Goal: Information Seeking & Learning: Understand process/instructions

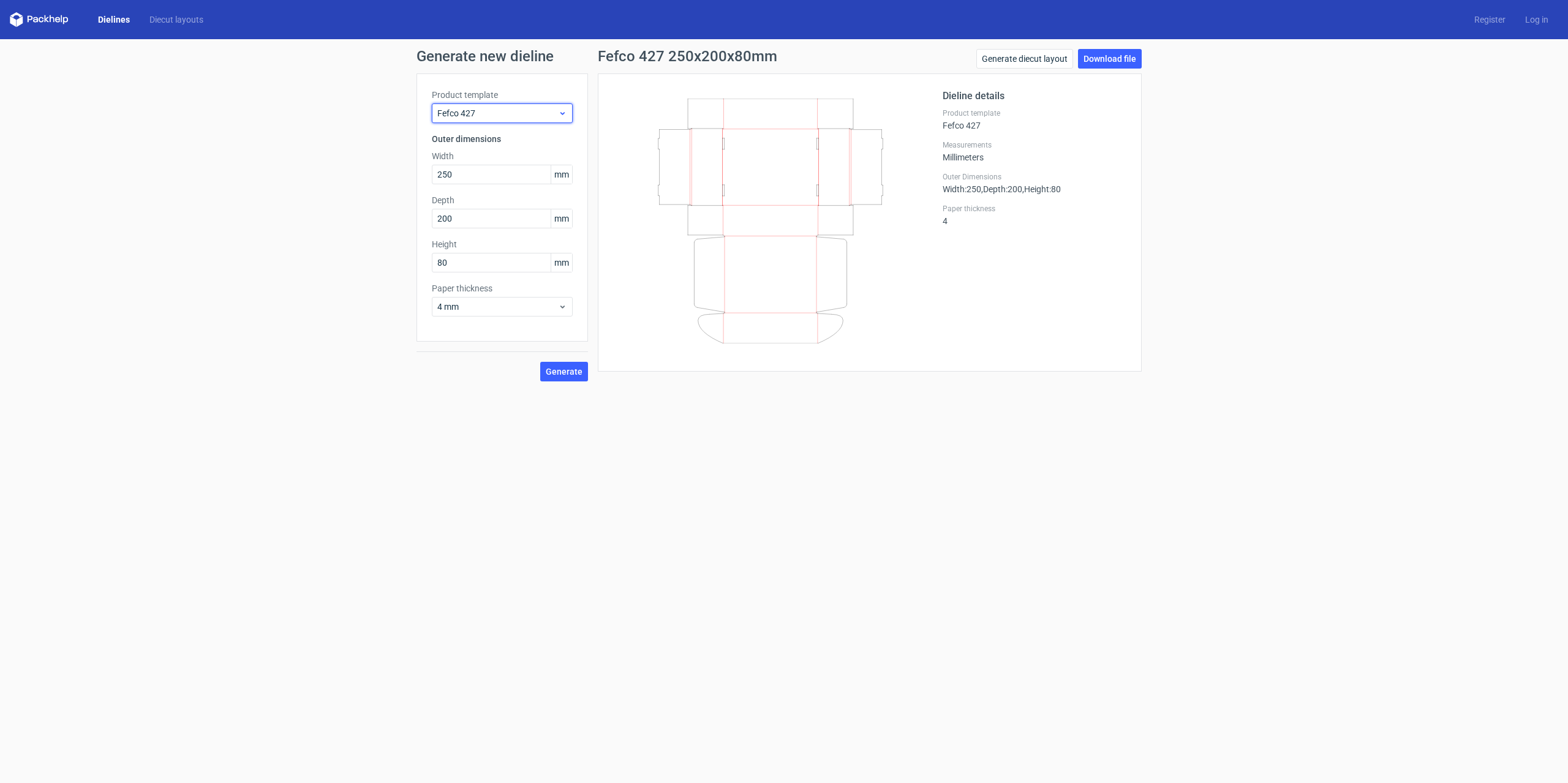
click at [546, 116] on span "Fefco 427" at bounding box center [498, 113] width 121 height 12
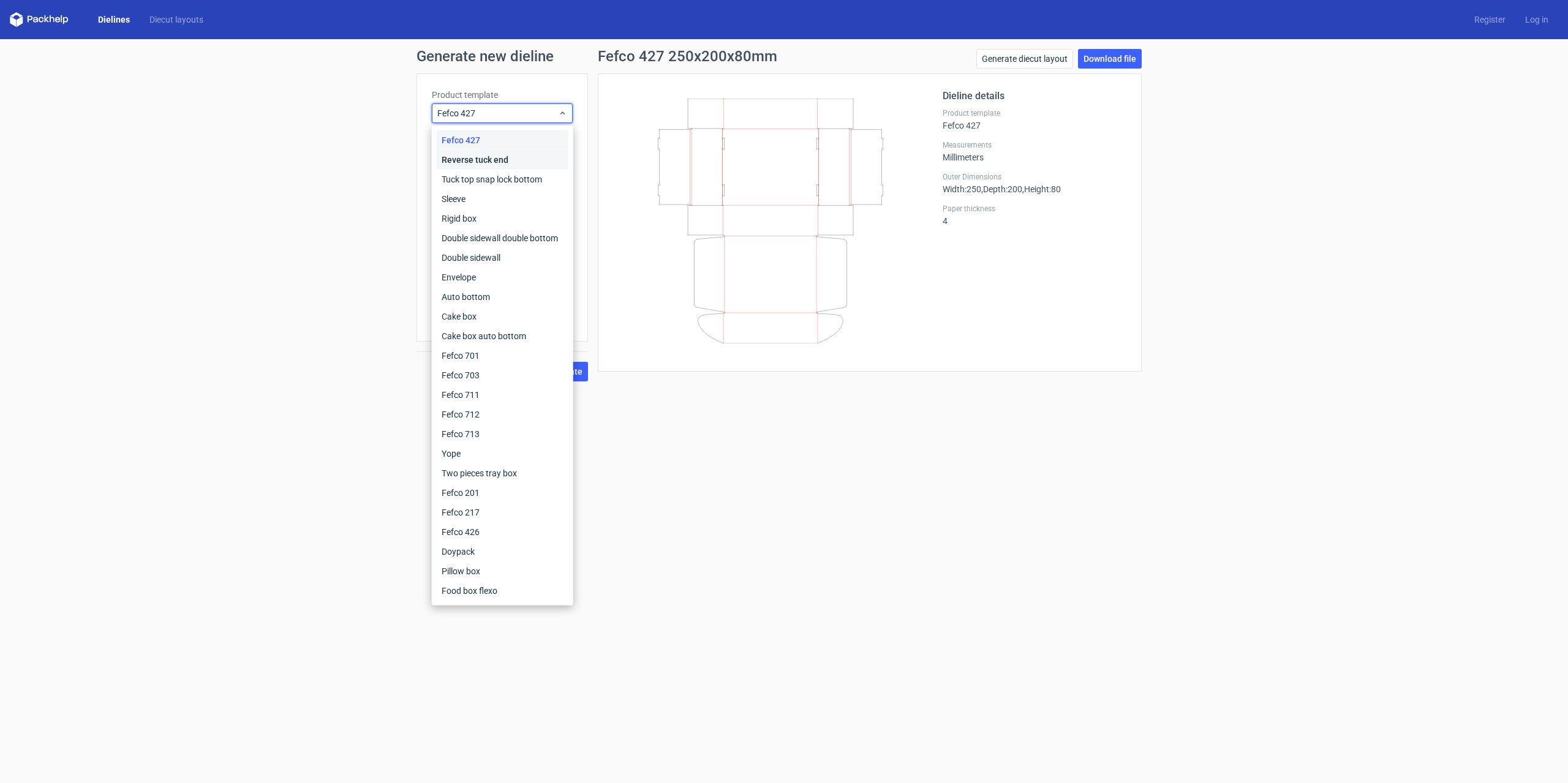
click at [530, 161] on div "Reverse tuck end" at bounding box center [503, 160] width 132 height 19
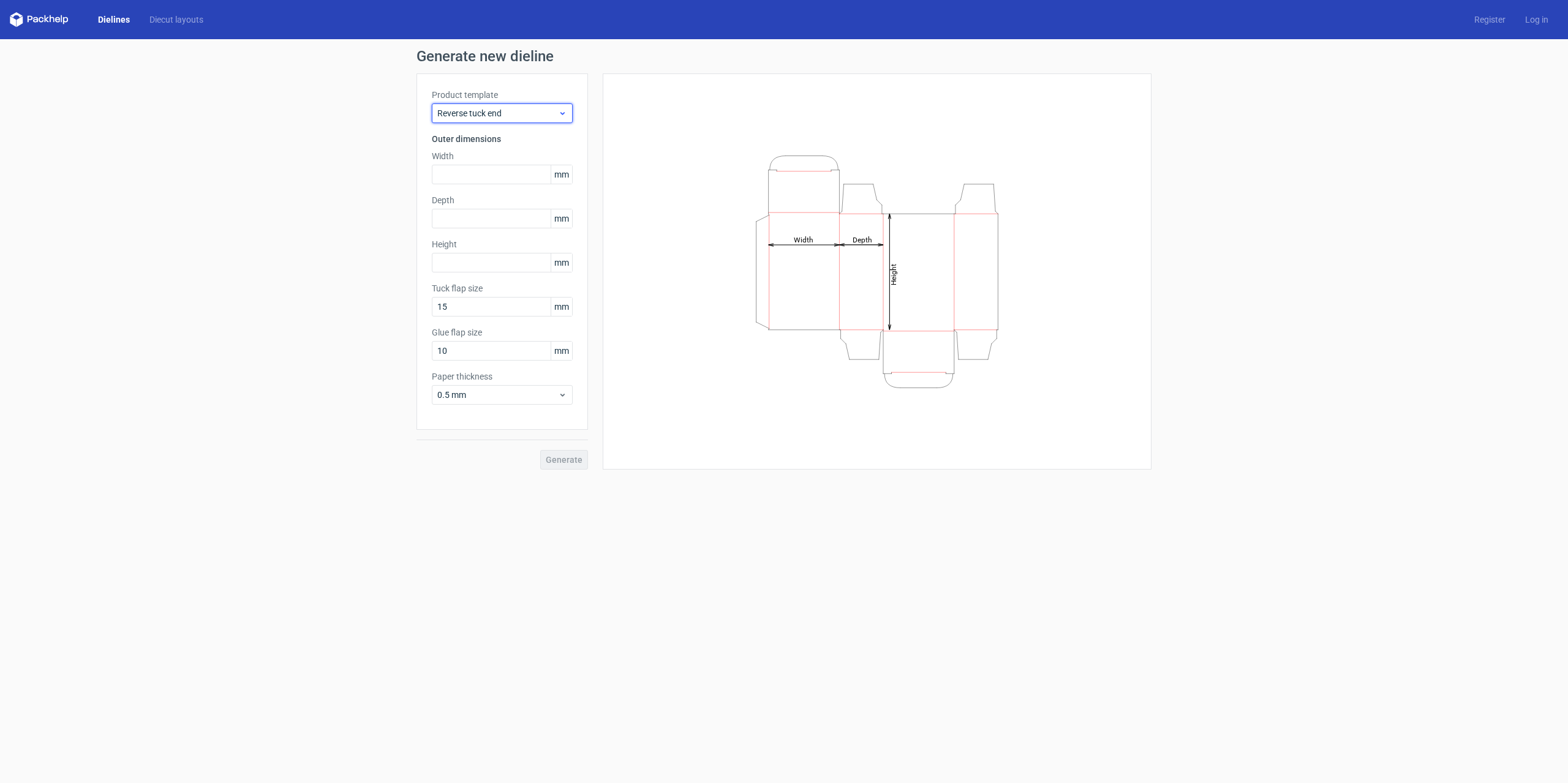
click at [529, 115] on span "Reverse tuck end" at bounding box center [498, 113] width 121 height 12
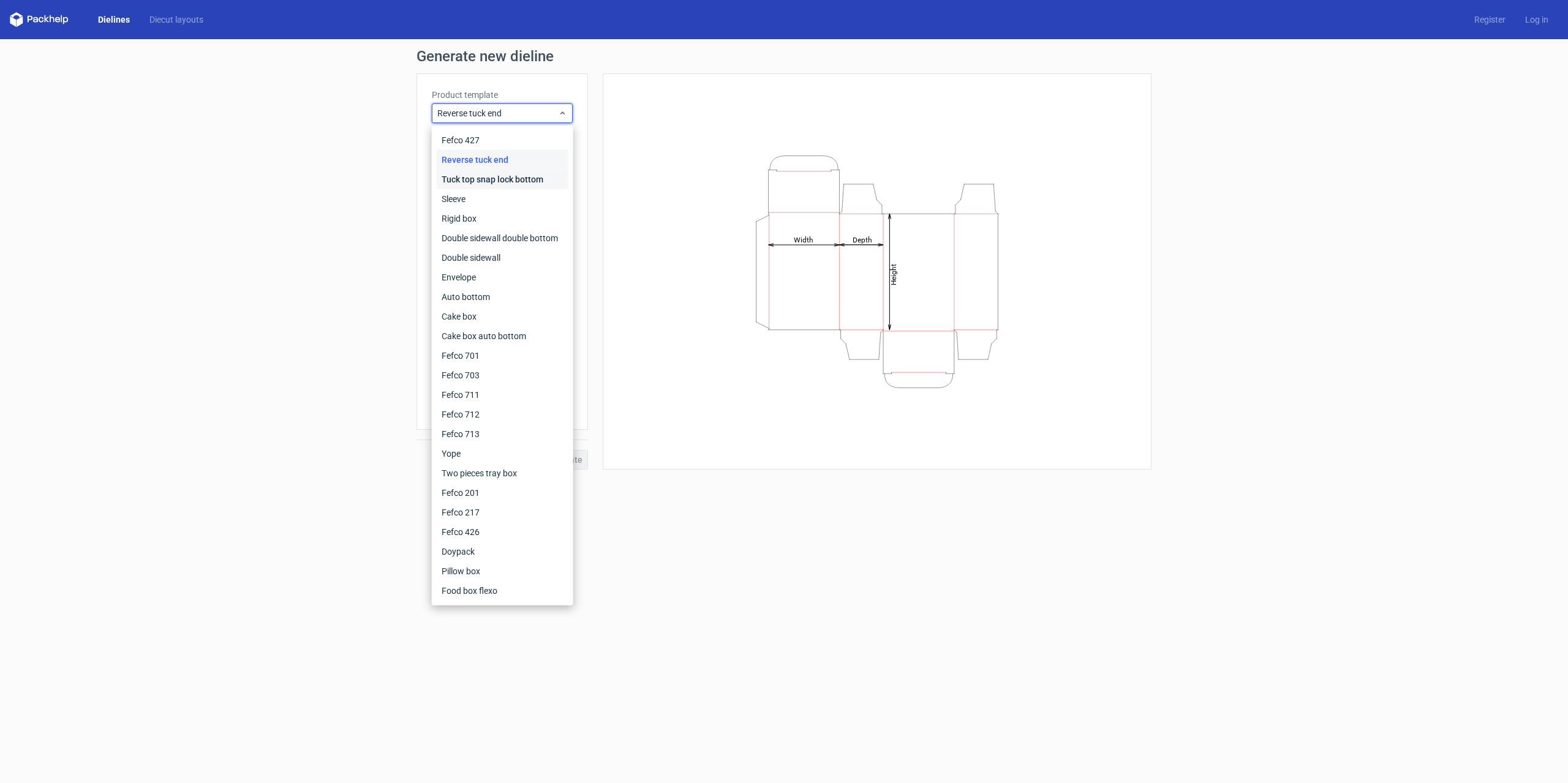
click at [516, 182] on div "Tuck top snap lock bottom" at bounding box center [503, 179] width 132 height 19
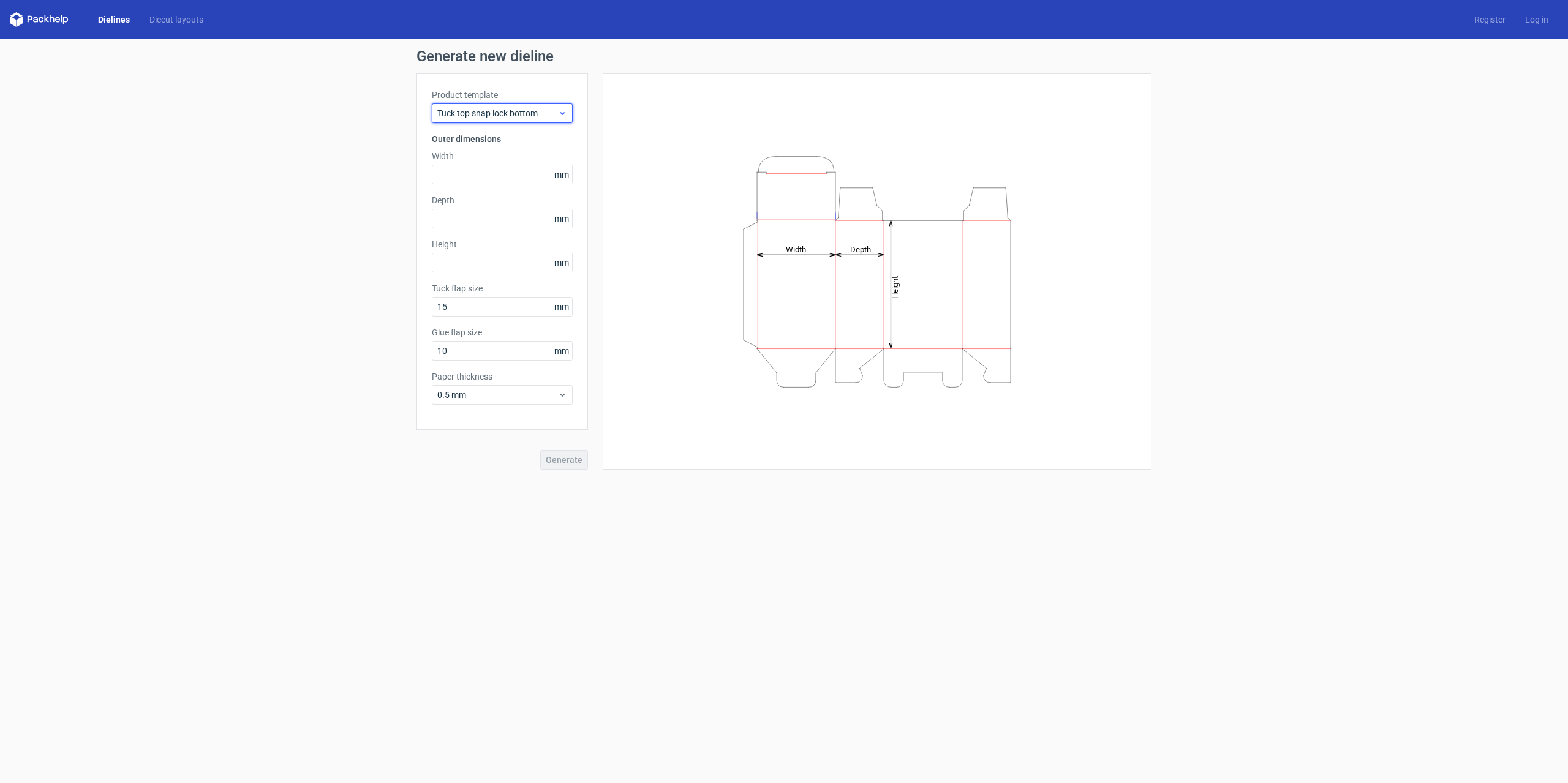
click at [518, 119] on div "Tuck top snap lock bottom" at bounding box center [502, 113] width 141 height 19
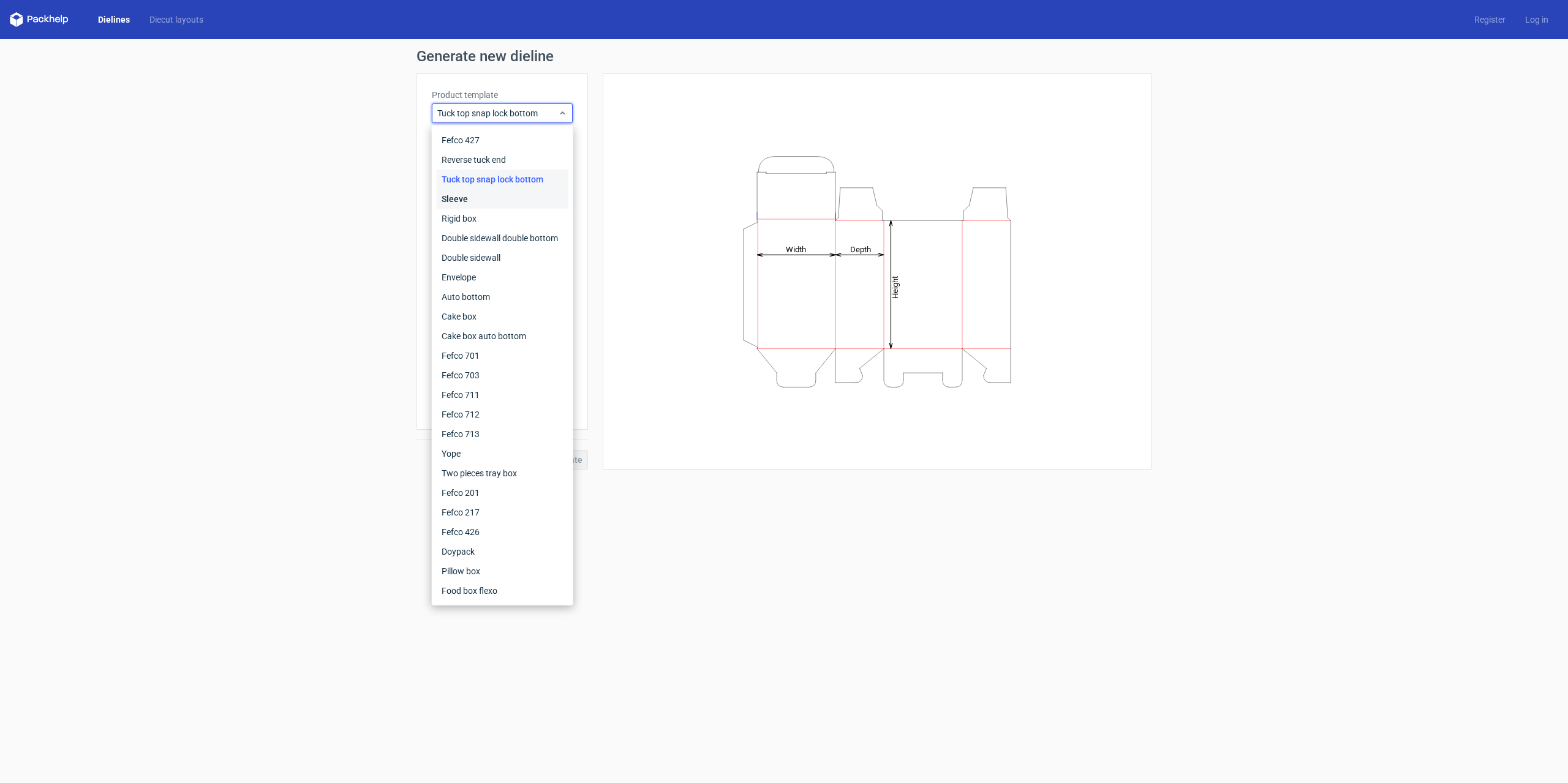
click at [494, 198] on div "Sleeve" at bounding box center [503, 199] width 132 height 19
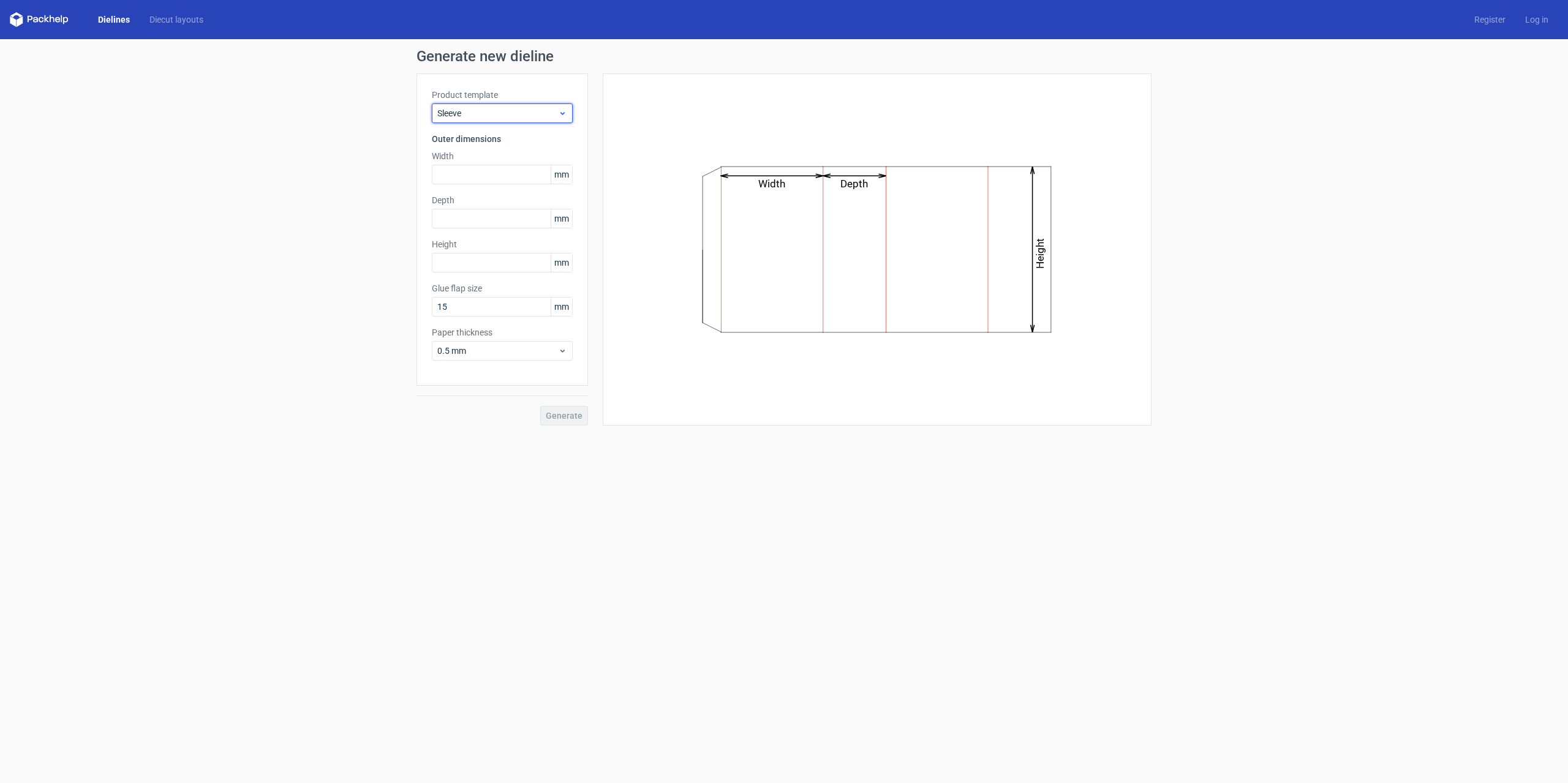
click at [507, 108] on span "Sleeve" at bounding box center [498, 113] width 121 height 12
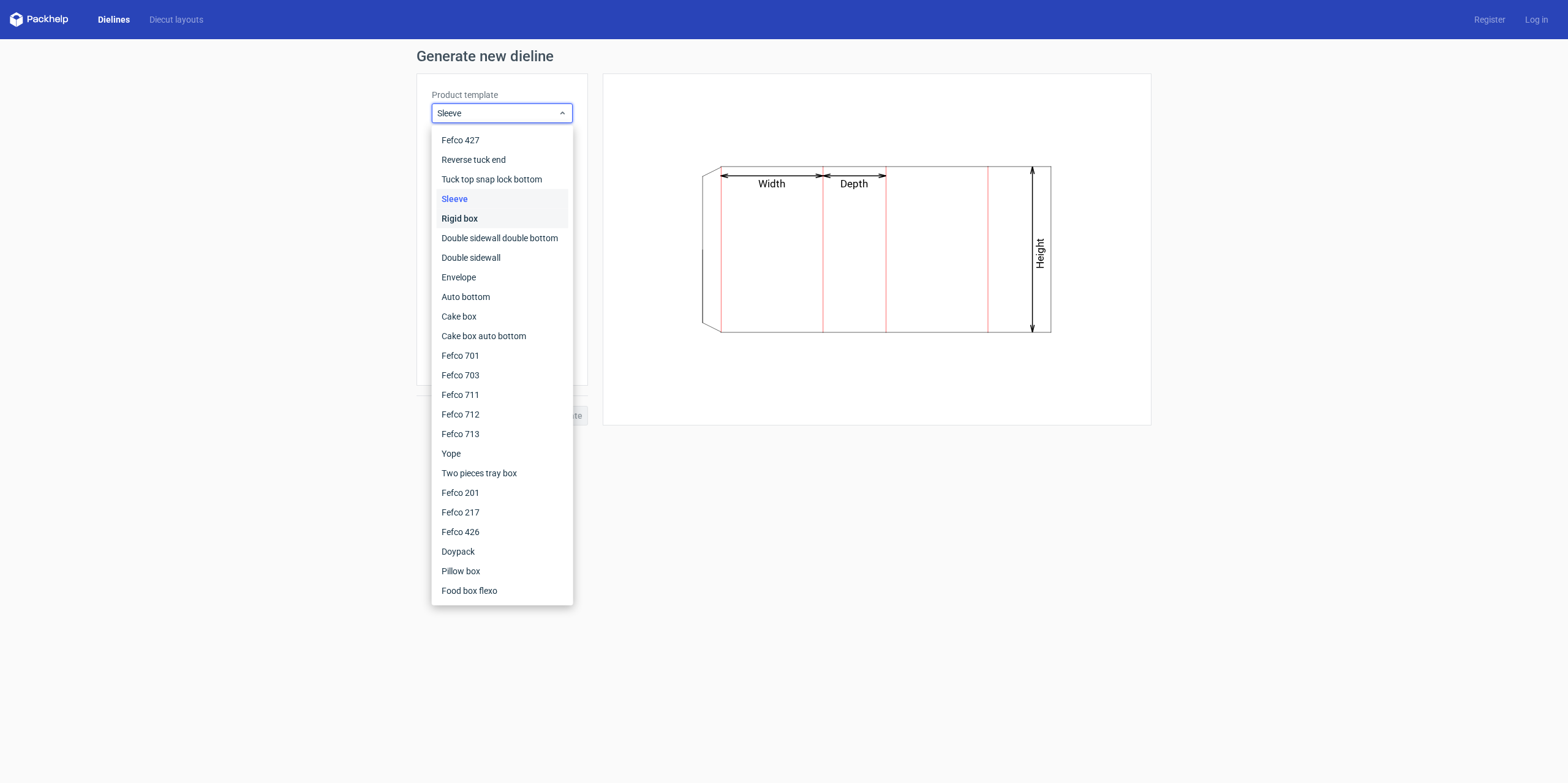
click at [473, 221] on div "Rigid box" at bounding box center [503, 219] width 132 height 19
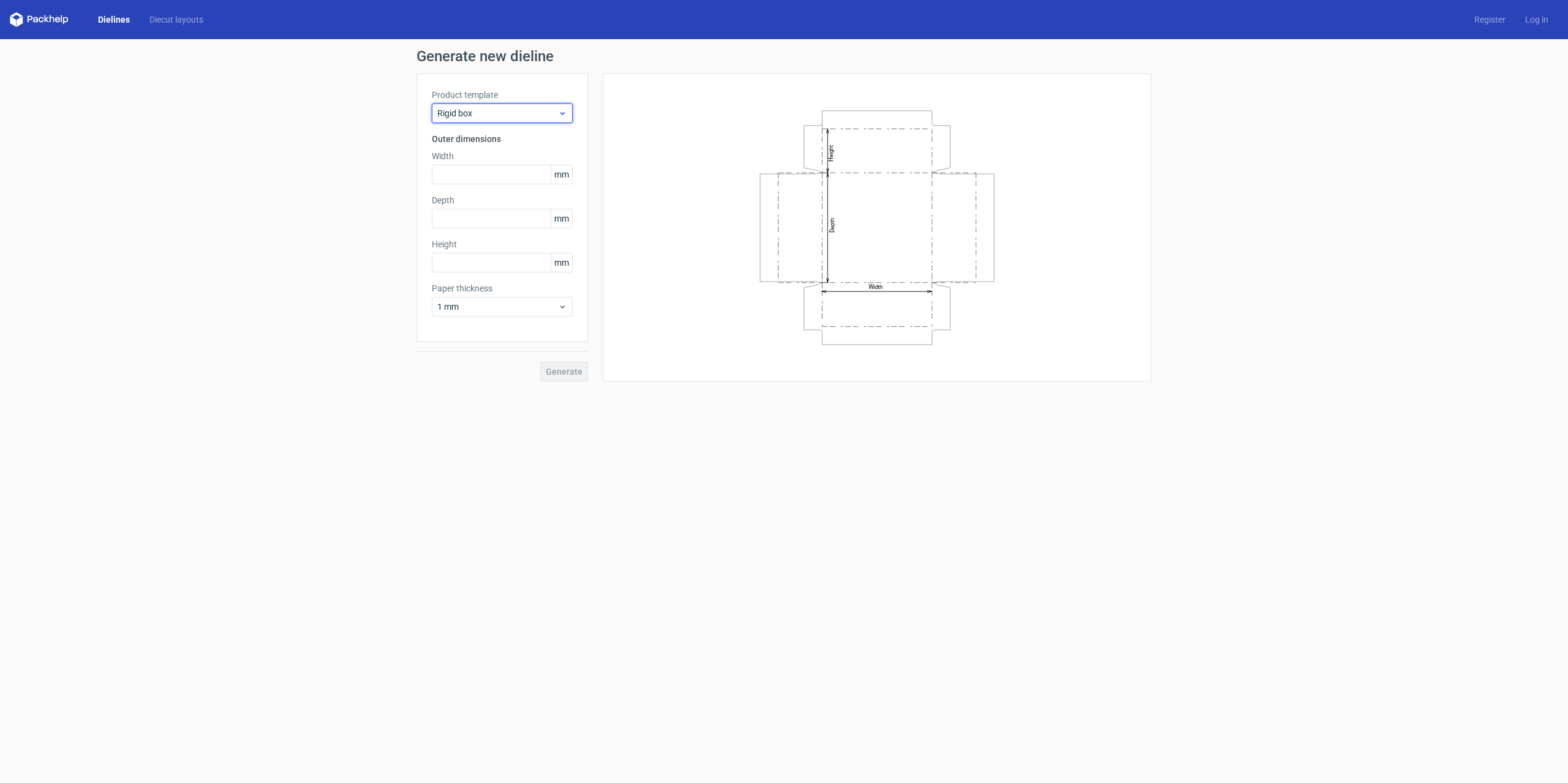
click at [512, 111] on span "Rigid box" at bounding box center [498, 113] width 121 height 12
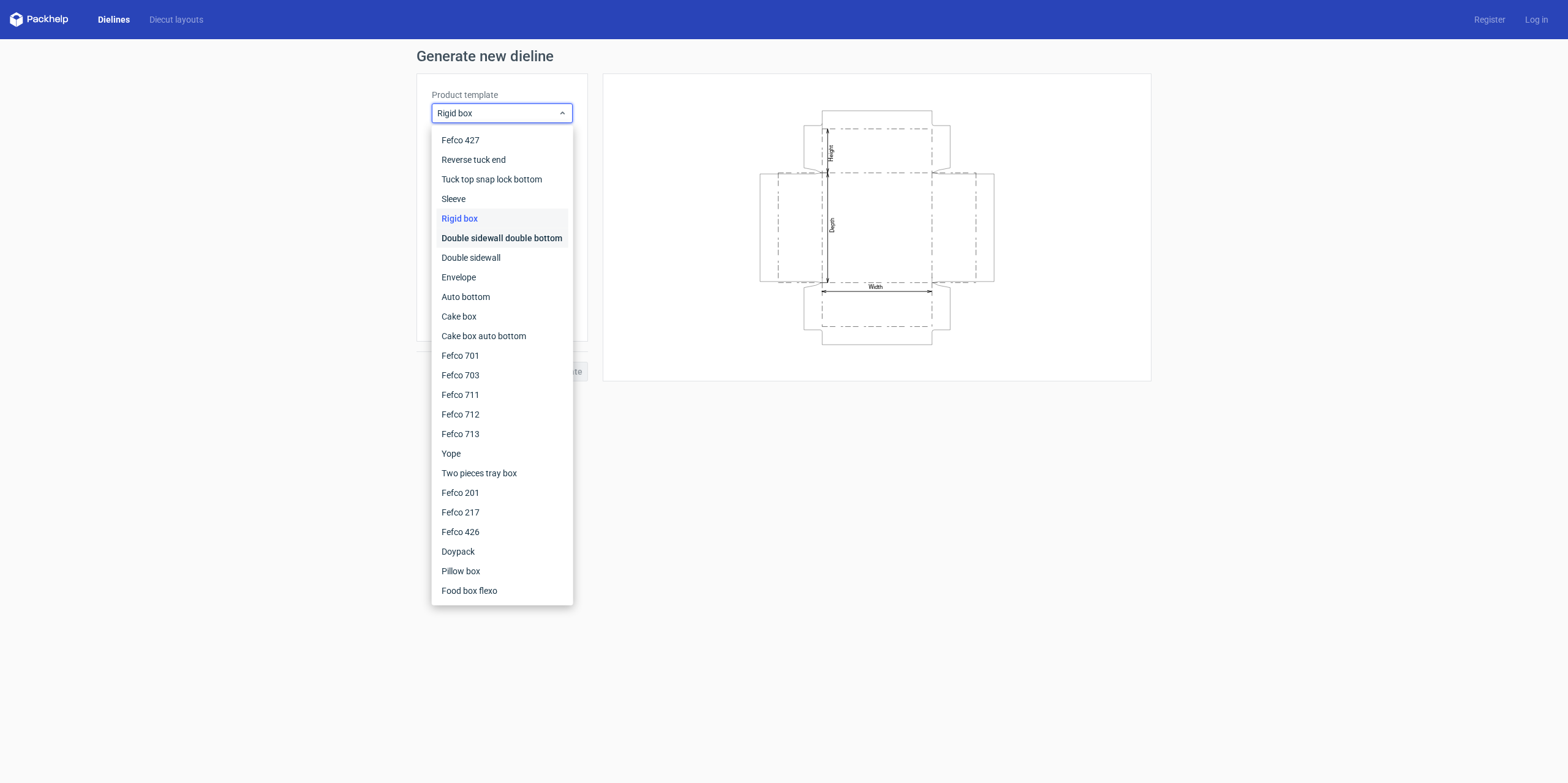
click at [492, 241] on div "Double sidewall double bottom" at bounding box center [503, 238] width 132 height 19
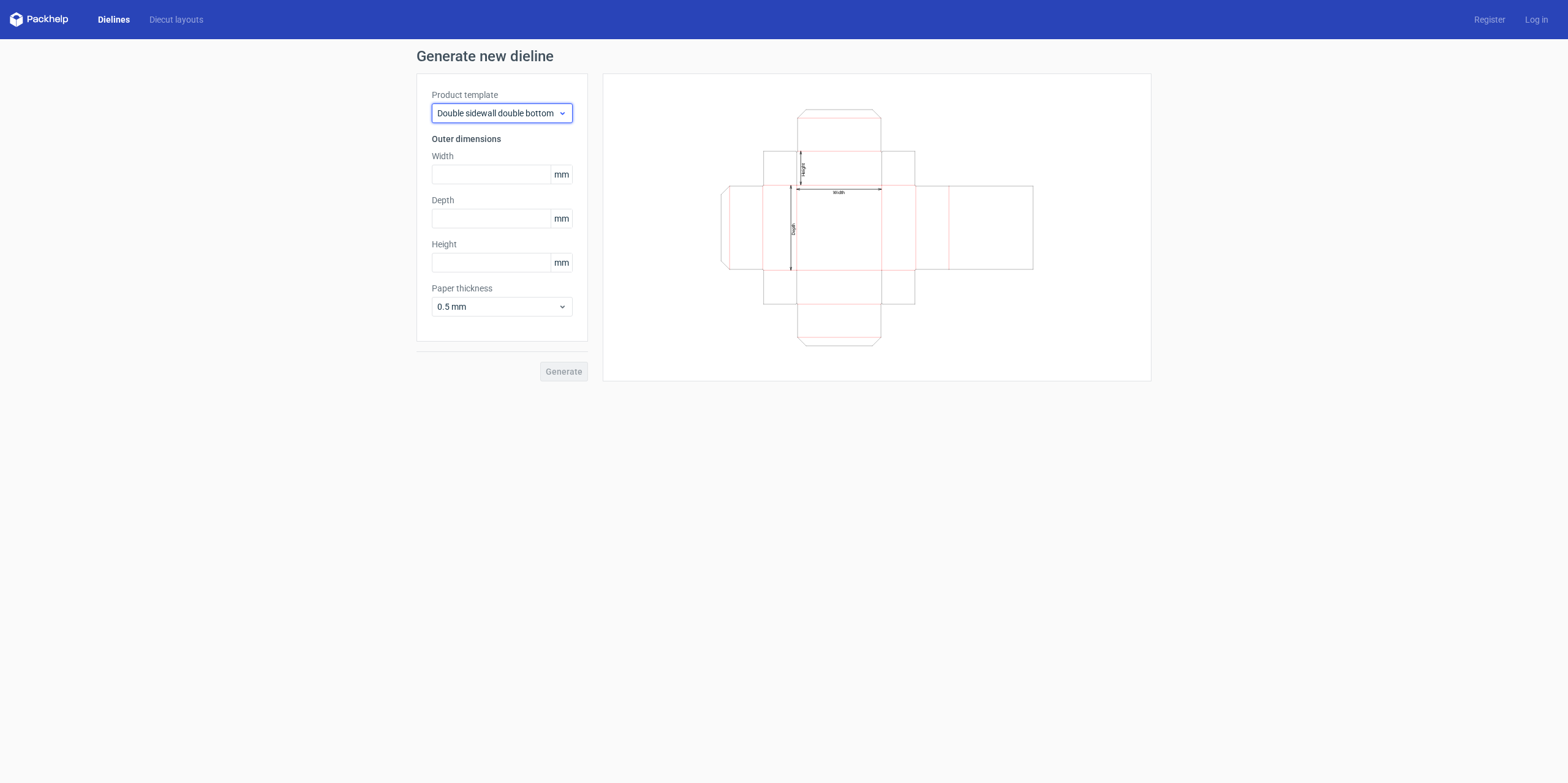
click at [512, 117] on span "Double sidewall double bottom" at bounding box center [498, 113] width 121 height 12
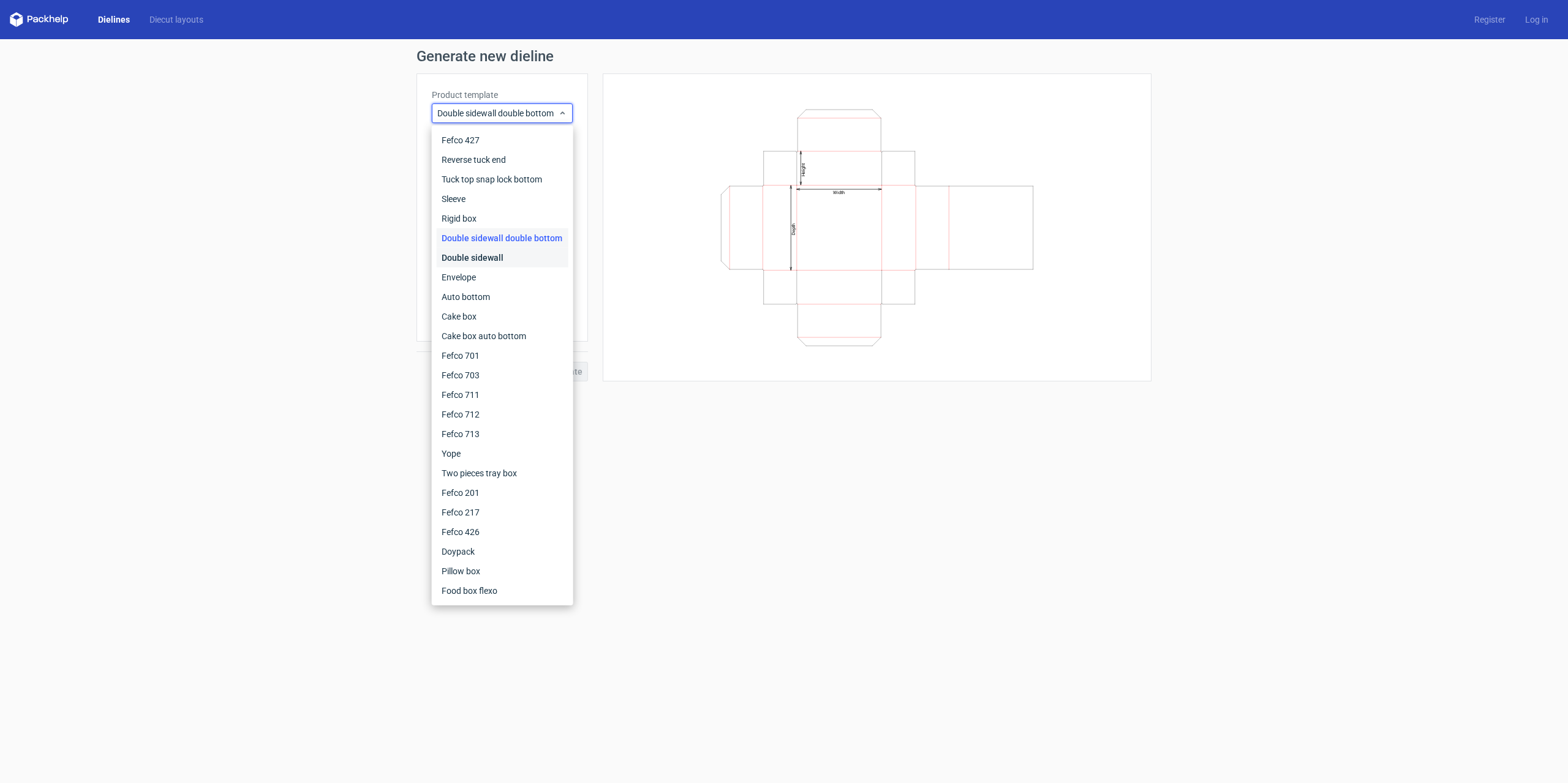
click at [503, 254] on div "Double sidewall" at bounding box center [503, 257] width 132 height 19
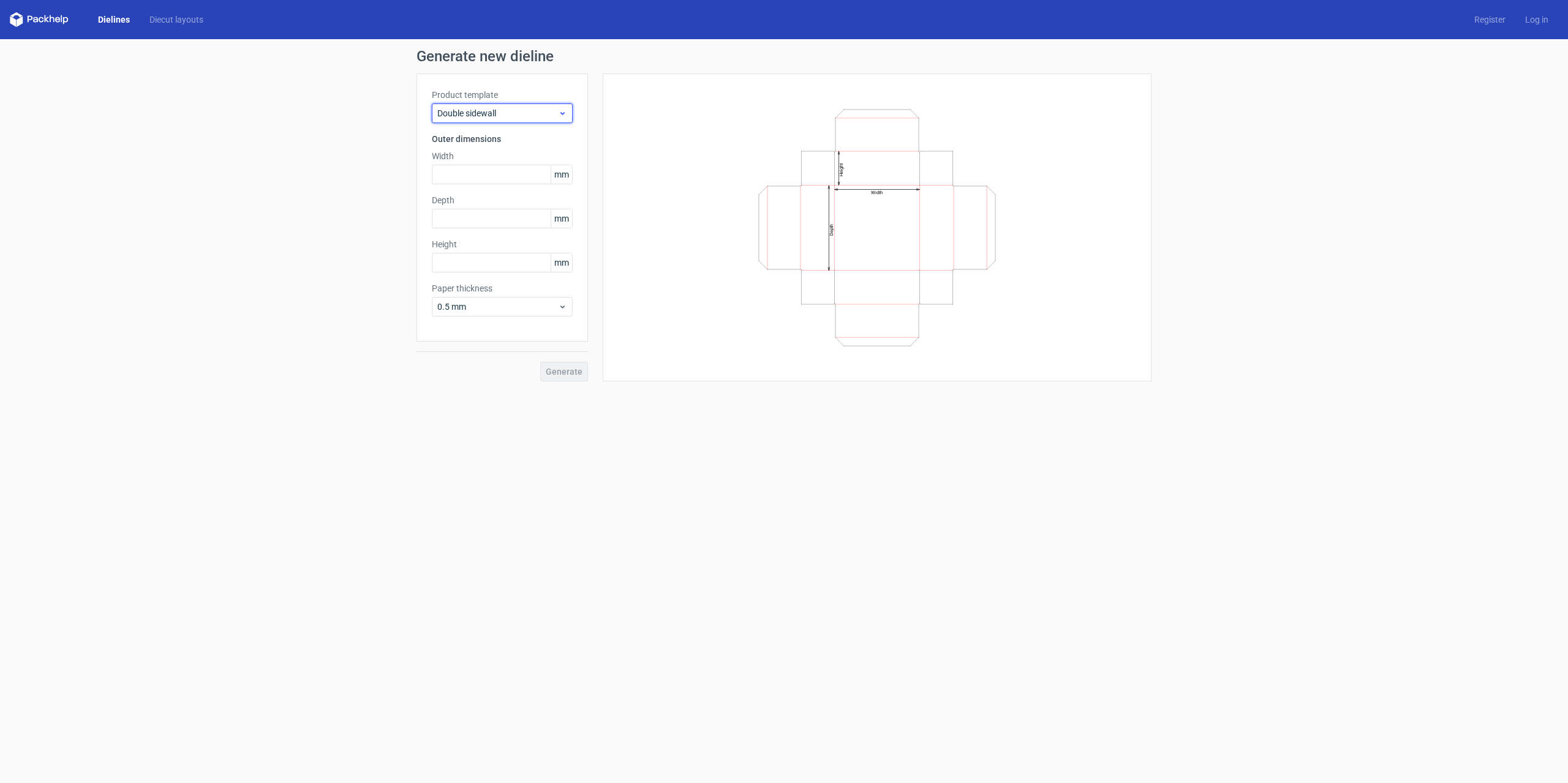
click at [510, 106] on div "Double sidewall" at bounding box center [502, 113] width 141 height 19
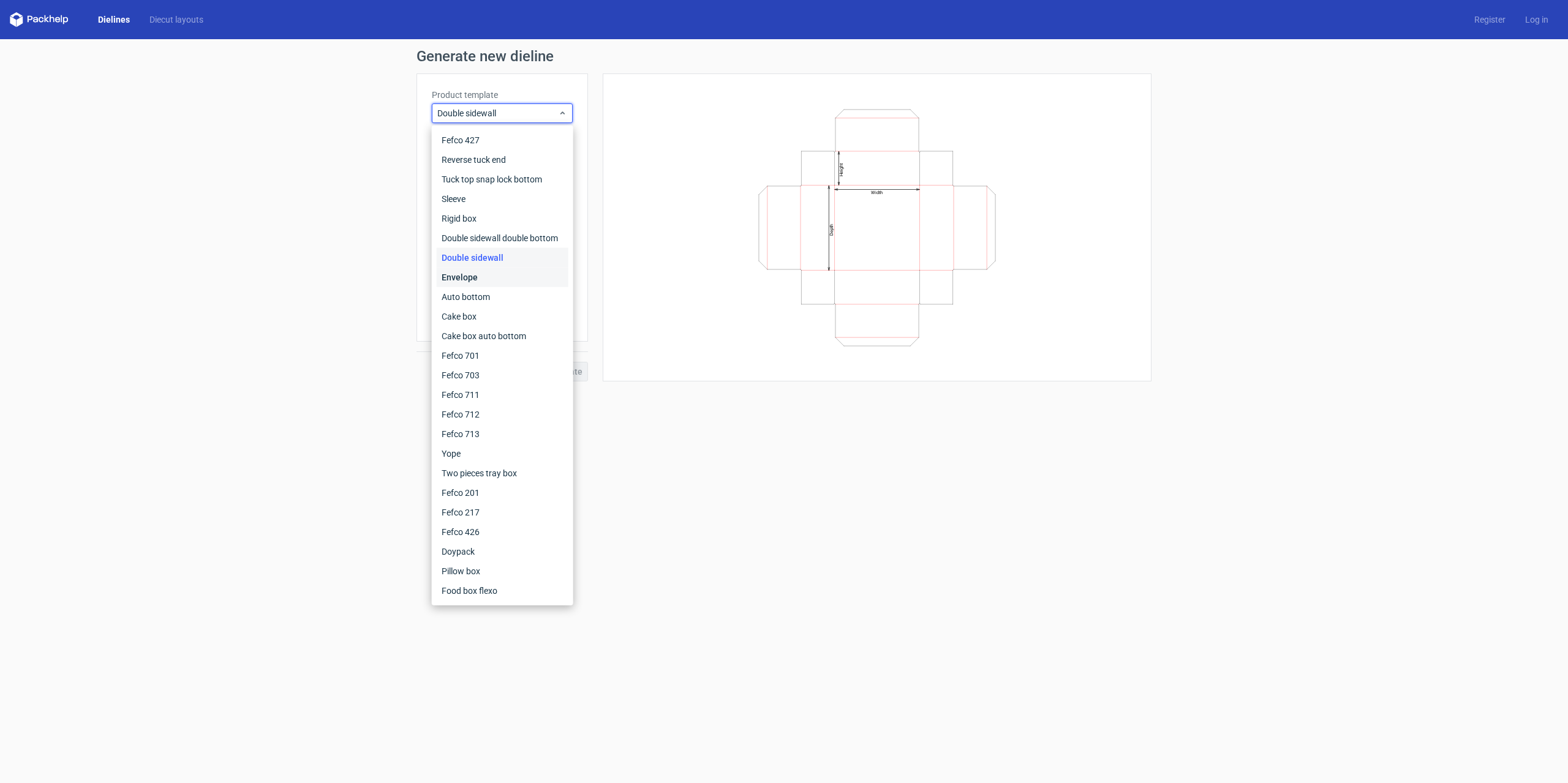
click at [476, 277] on div "Envelope" at bounding box center [503, 277] width 132 height 19
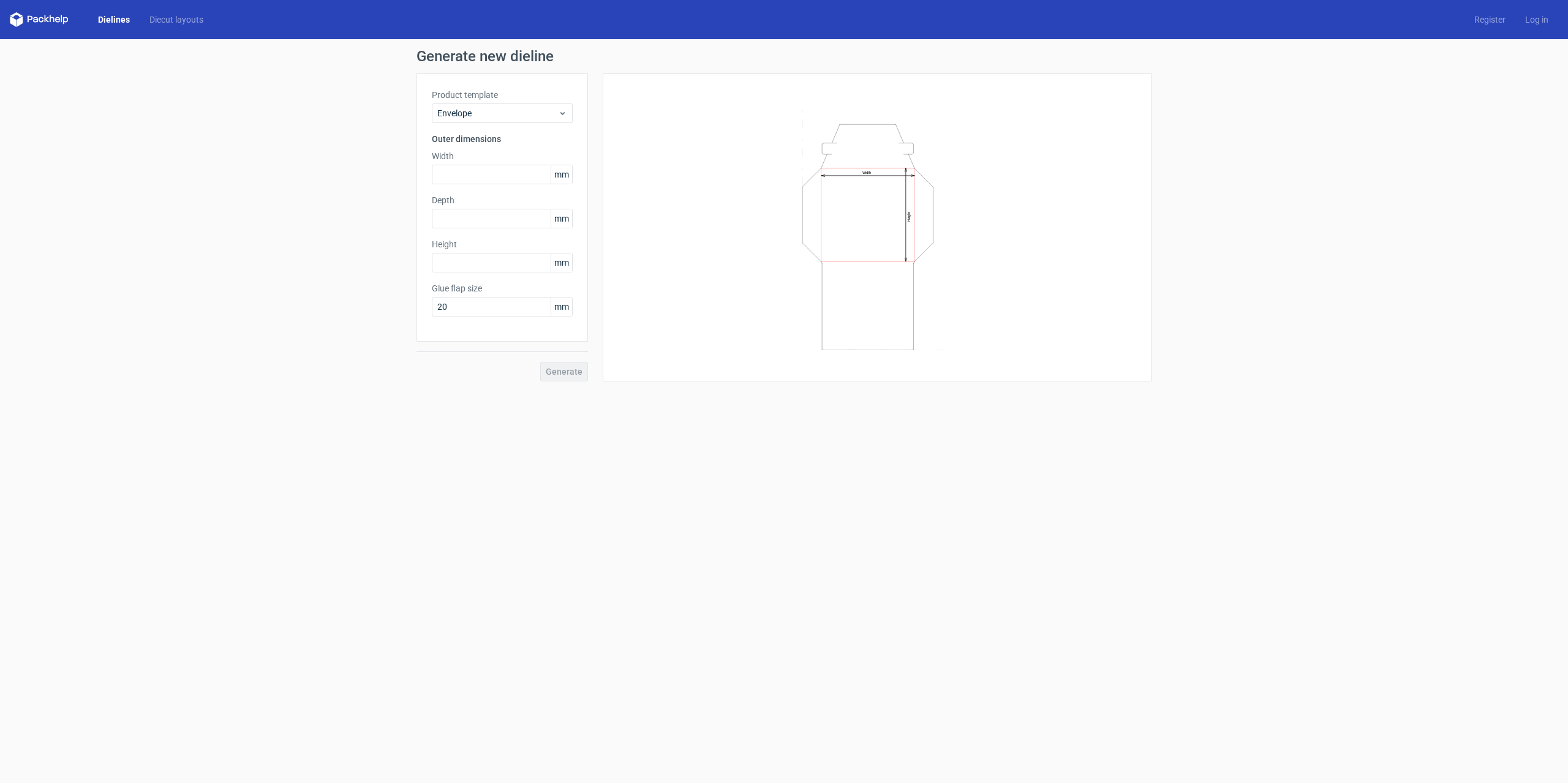
click at [107, 20] on link "Dielines" at bounding box center [114, 19] width 52 height 12
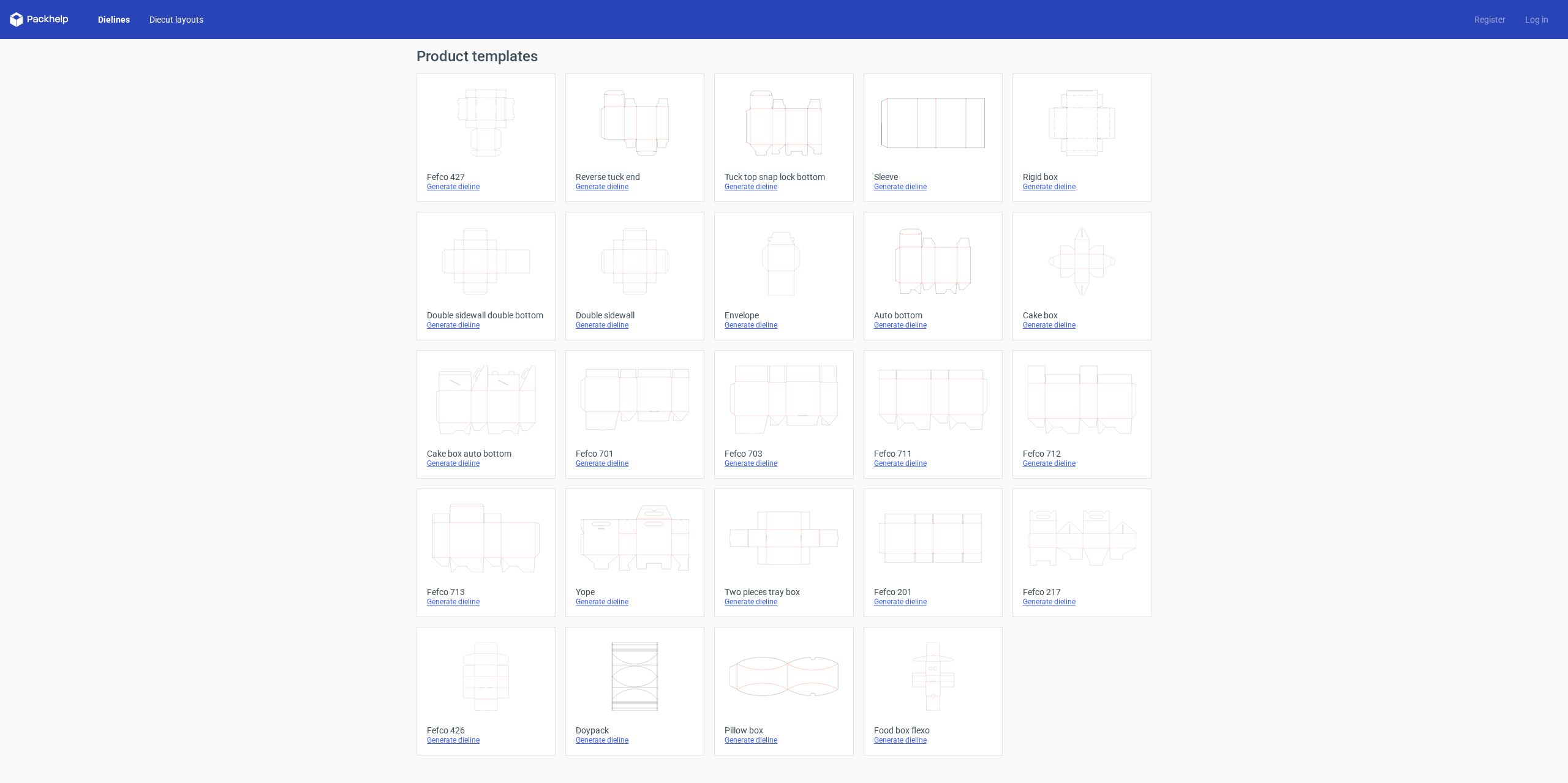
click at [186, 18] on link "Diecut layouts" at bounding box center [176, 19] width 74 height 12
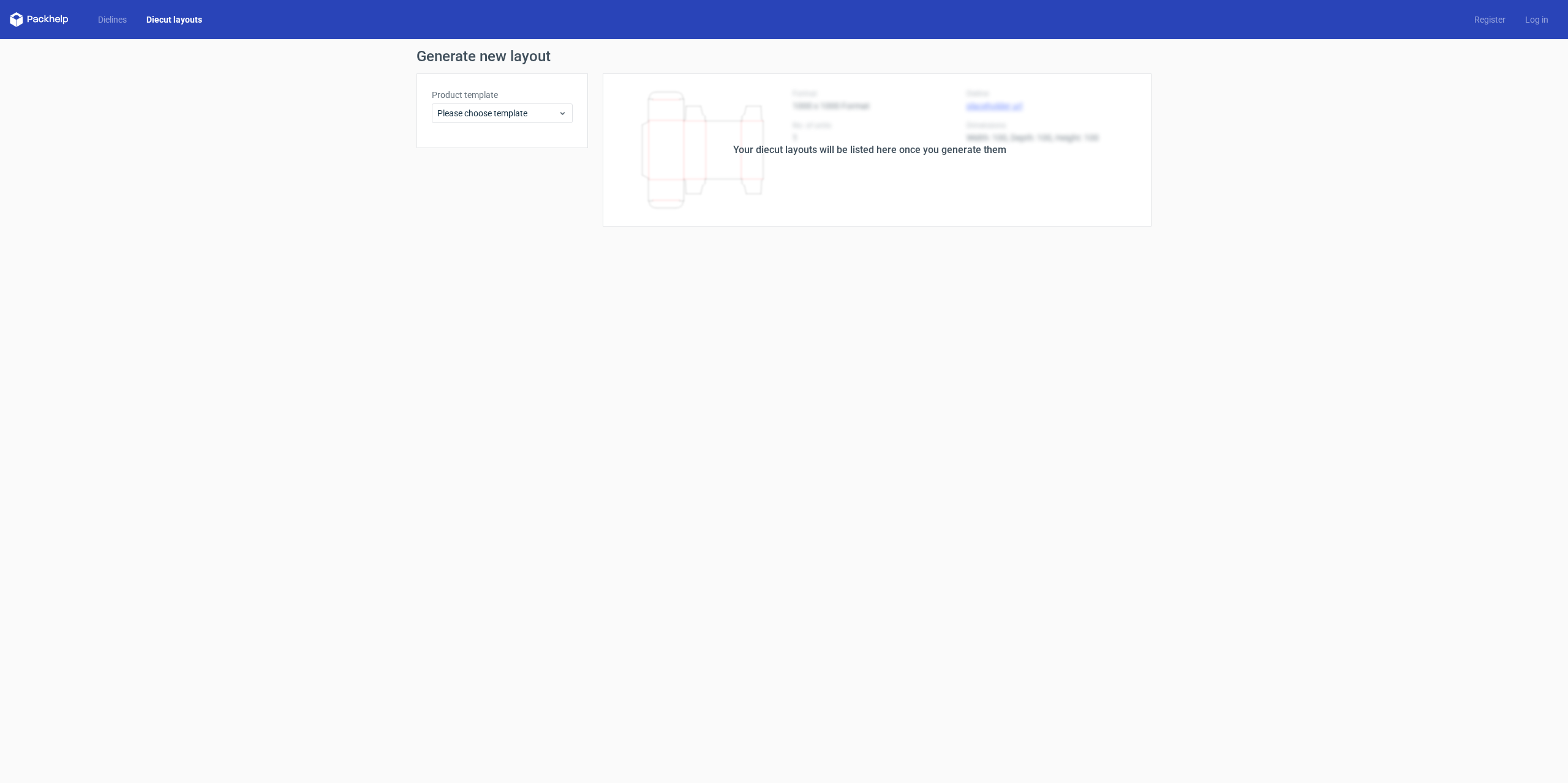
click at [34, 18] on icon at bounding box center [35, 20] width 5 height 6
click at [98, 19] on link "Dielines" at bounding box center [112, 19] width 48 height 12
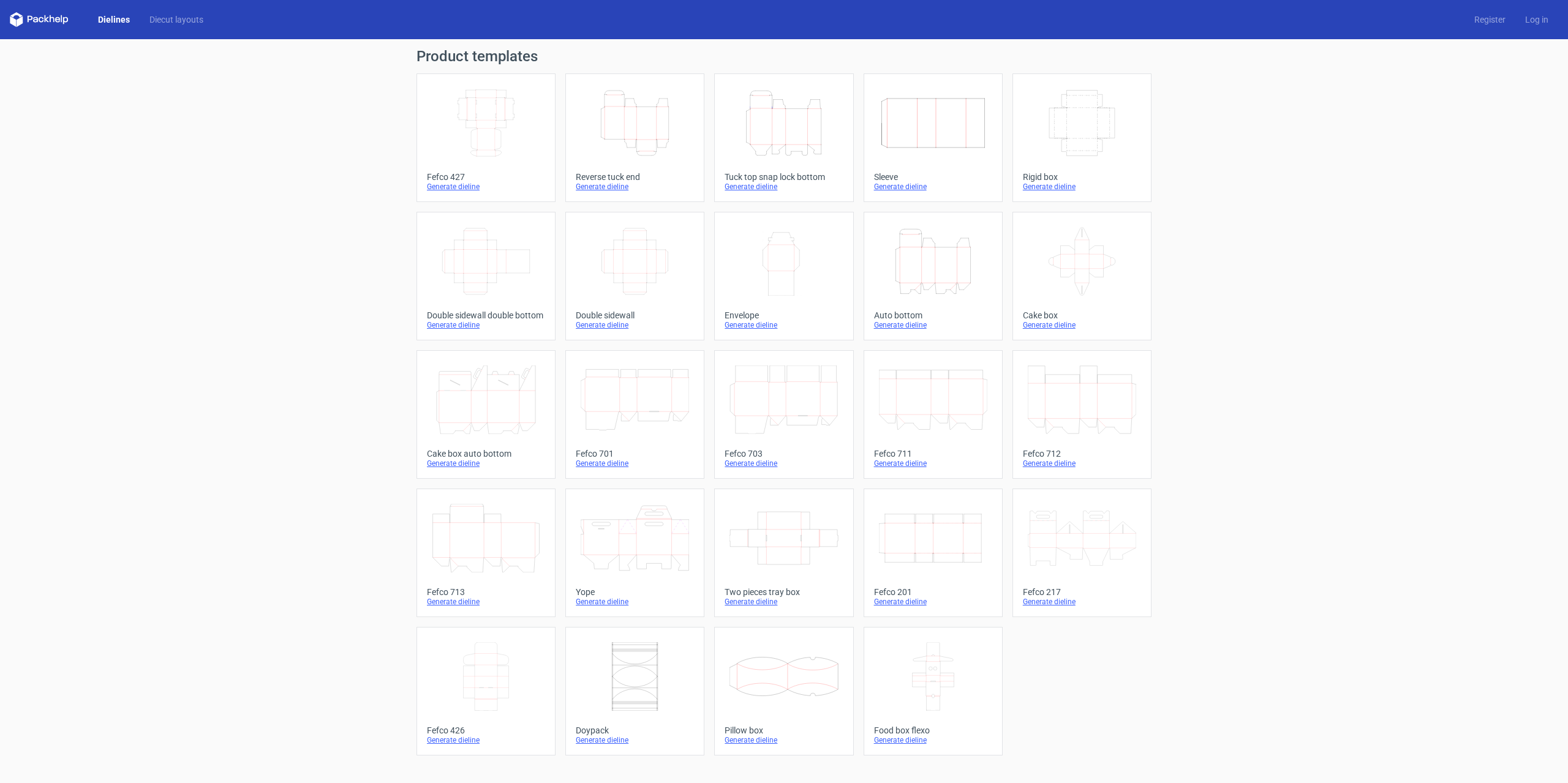
click at [562, 147] on div "Width Depth Height Fefco 427 Generate dieline Height Depth Width Reverse tuck e…" at bounding box center [783, 414] width 735 height 682
click at [603, 147] on icon "Height Depth Width" at bounding box center [635, 123] width 108 height 68
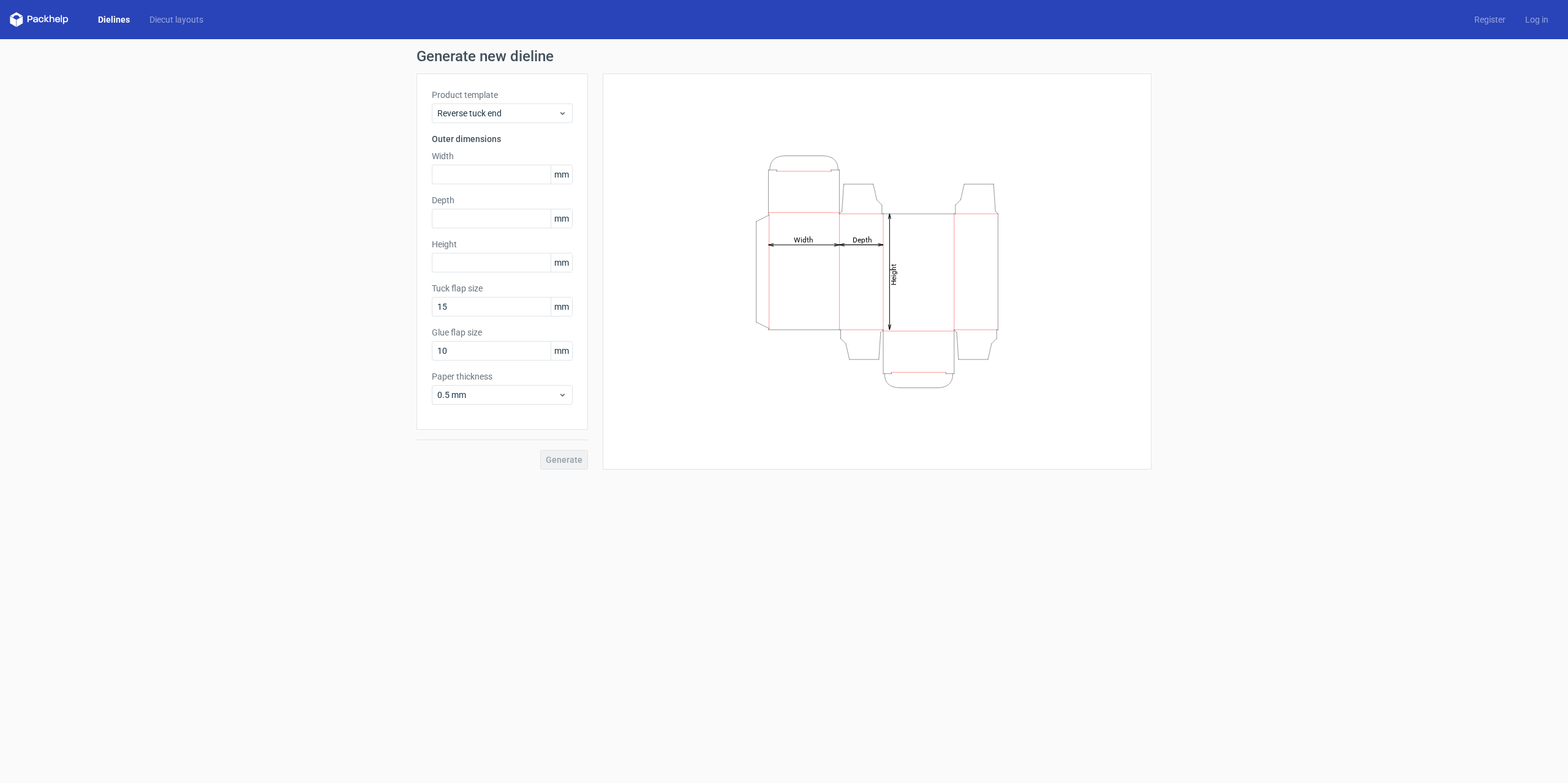
click at [484, 101] on label "Product template" at bounding box center [502, 95] width 141 height 12
click at [490, 113] on span "Reverse tuck end" at bounding box center [498, 113] width 121 height 12
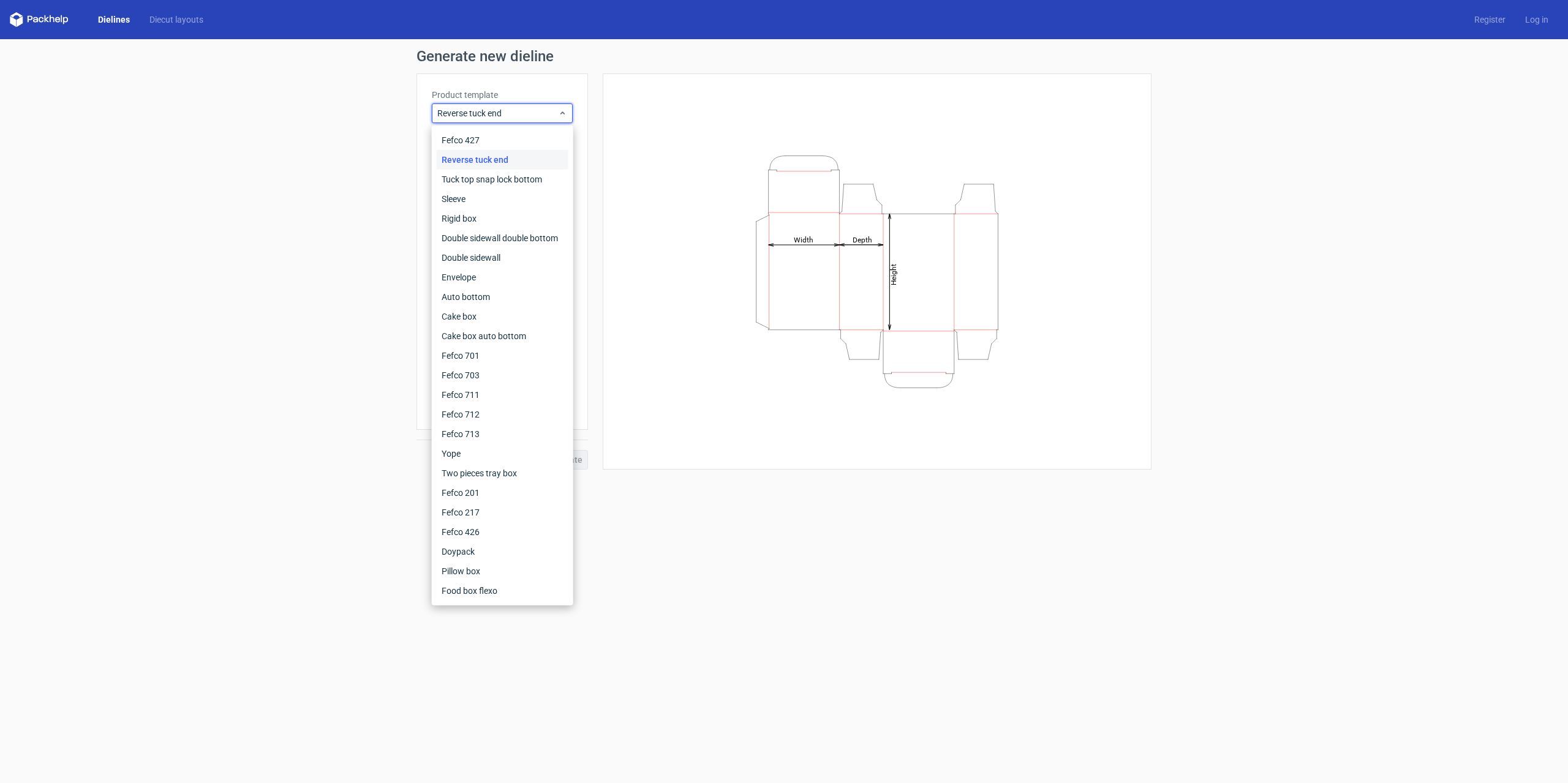
click at [54, 19] on icon at bounding box center [39, 19] width 59 height 15
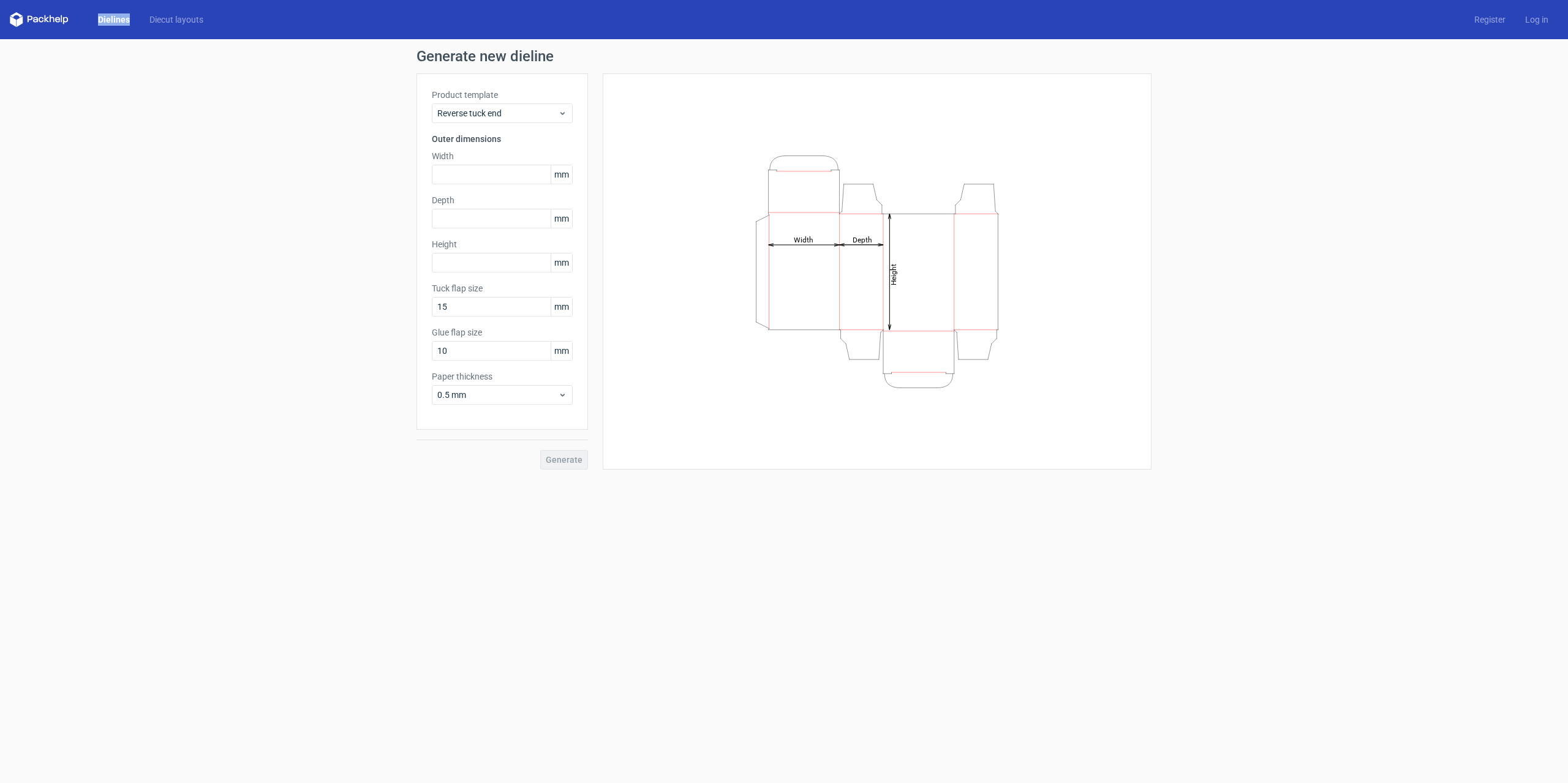
click at [54, 19] on icon at bounding box center [39, 19] width 59 height 15
click at [137, 32] on div "Dielines Diecut layouts Register Log in" at bounding box center [784, 19] width 1568 height 39
